Goal: Information Seeking & Learning: Learn about a topic

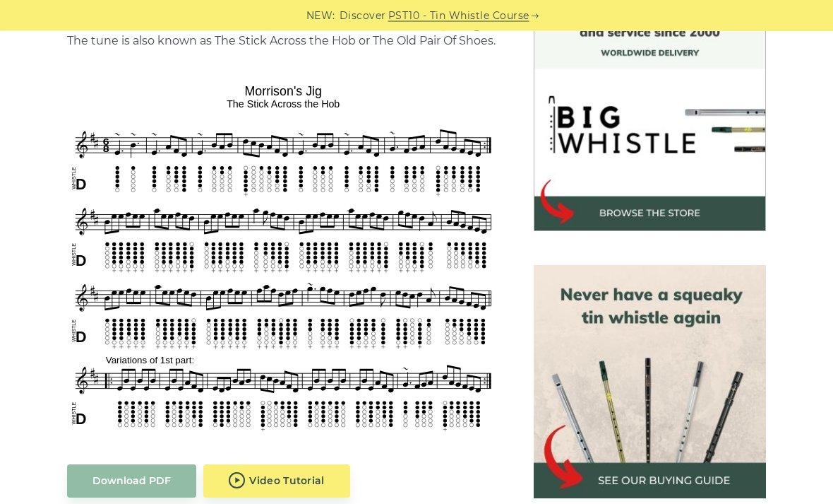
scroll to position [406, 0]
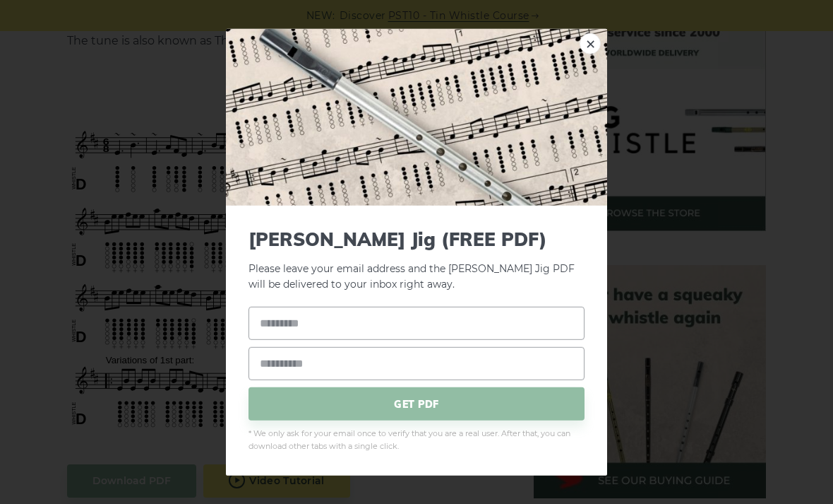
click at [153, 482] on div "× [PERSON_NAME] Jig (FREE PDF) Please leave your email address and the [PERSON_…" at bounding box center [416, 252] width 833 height 504
click at [210, 415] on div "× [PERSON_NAME] Jig (FREE PDF) Please leave your email address and the [PERSON_…" at bounding box center [416, 252] width 833 height 504
click at [10, 292] on div "× [PERSON_NAME] Jig (FREE PDF) Please leave your email address and the [PERSON_…" at bounding box center [416, 252] width 833 height 504
click at [8, 285] on div "× [PERSON_NAME] Jig (FREE PDF) Please leave your email address and the [PERSON_…" at bounding box center [416, 252] width 833 height 504
click at [586, 54] on link "×" at bounding box center [590, 42] width 21 height 21
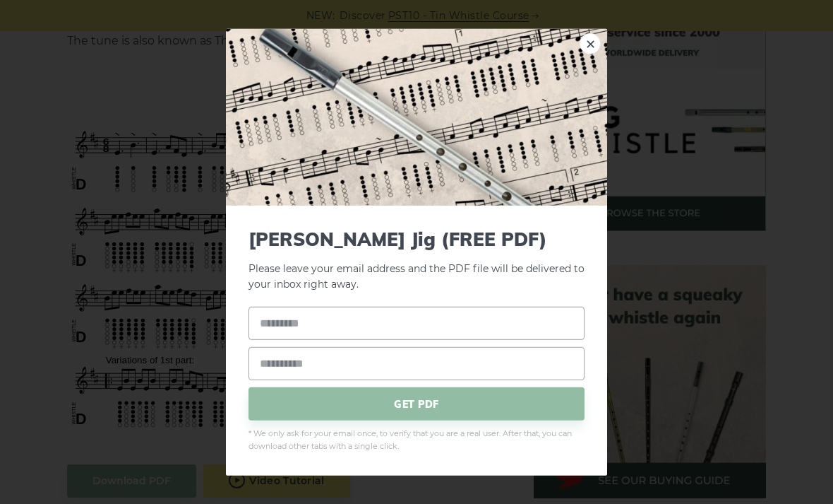
click at [25, 329] on div "× [PERSON_NAME] Jig (FREE PDF) Please leave your email address and the PDF file…" at bounding box center [416, 252] width 833 height 504
click at [28, 264] on div "× [PERSON_NAME] Jig (FREE PDF) Please leave your email address and the PDF file…" at bounding box center [416, 252] width 833 height 504
click at [64, 273] on div "× [PERSON_NAME] Jig (FREE PDF) Please leave your email address and the PDF file…" at bounding box center [416, 252] width 833 height 504
click at [580, 58] on img at bounding box center [416, 116] width 381 height 177
click at [598, 57] on img at bounding box center [416, 116] width 381 height 177
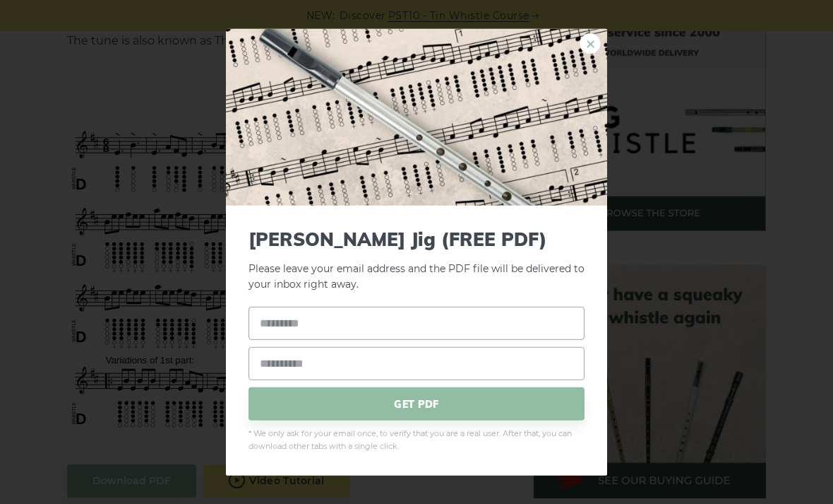
click at [581, 54] on link "×" at bounding box center [590, 42] width 21 height 21
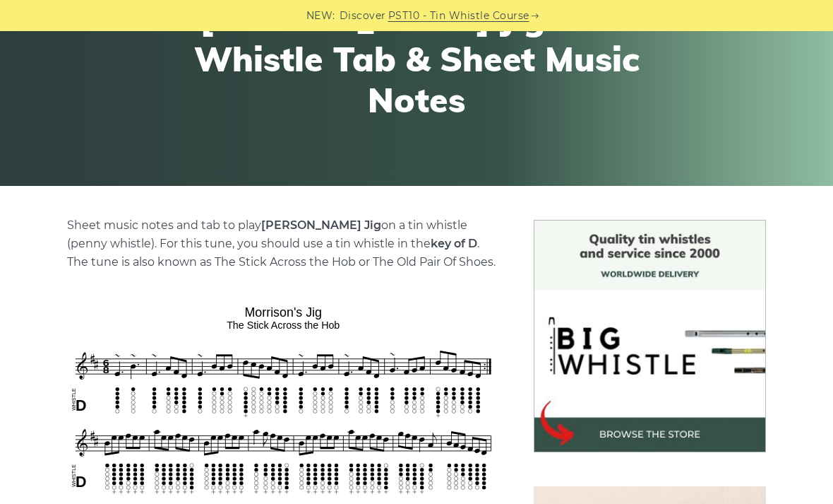
scroll to position [180, 0]
